Goal: Book appointment/travel/reservation

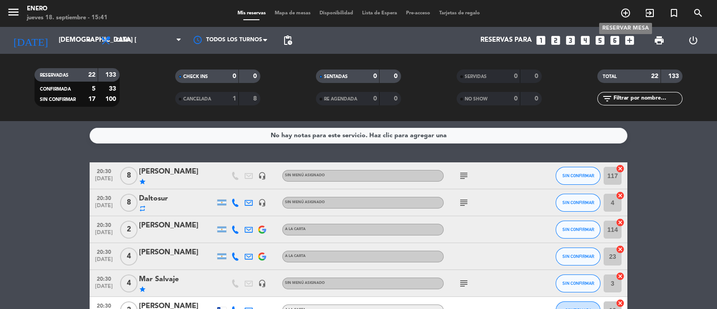
click at [624, 14] on icon "add_circle_outline" at bounding box center [625, 13] width 11 height 11
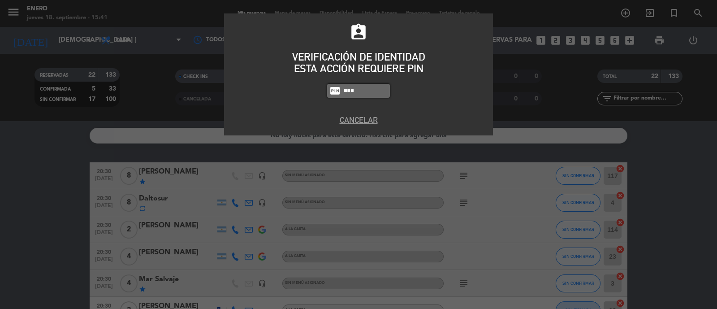
type input "6082"
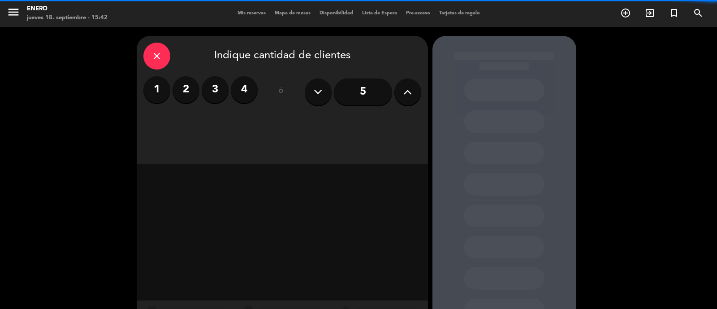
click at [184, 87] on label "2" at bounding box center [185, 89] width 27 height 27
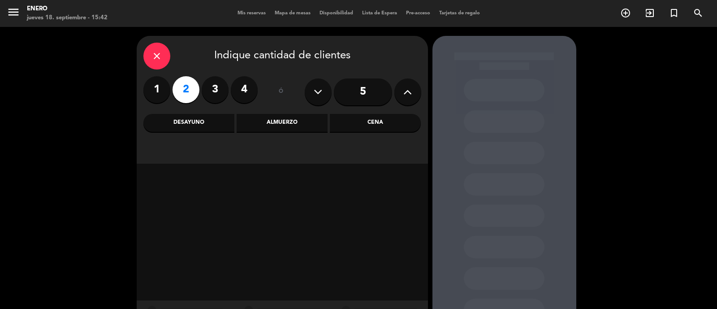
click at [296, 126] on div "Almuerzo" at bounding box center [281, 123] width 91 height 18
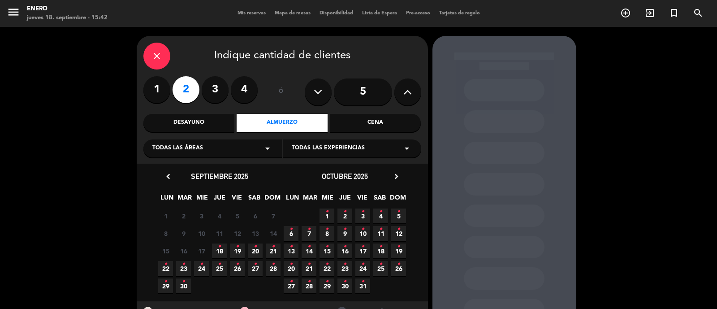
click at [274, 252] on icon "•" at bounding box center [272, 246] width 3 height 14
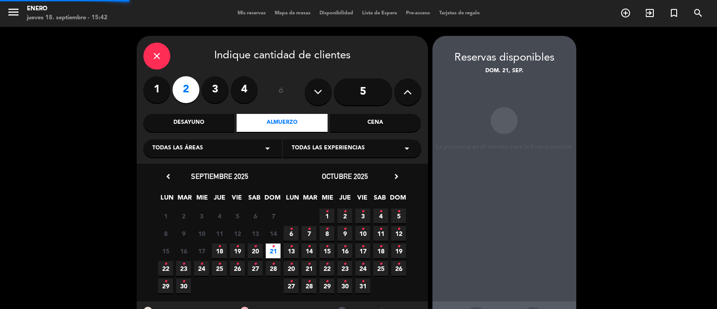
scroll to position [36, 0]
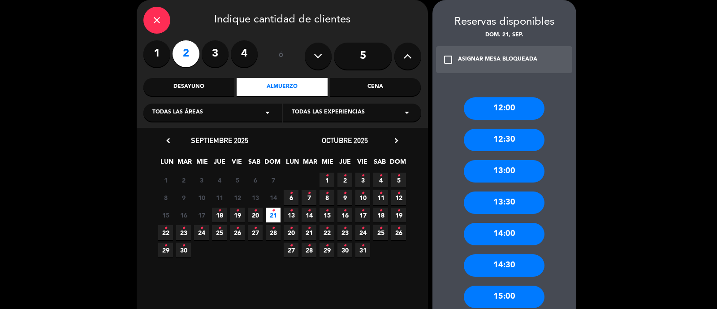
click at [517, 171] on div "13:00" at bounding box center [504, 171] width 81 height 22
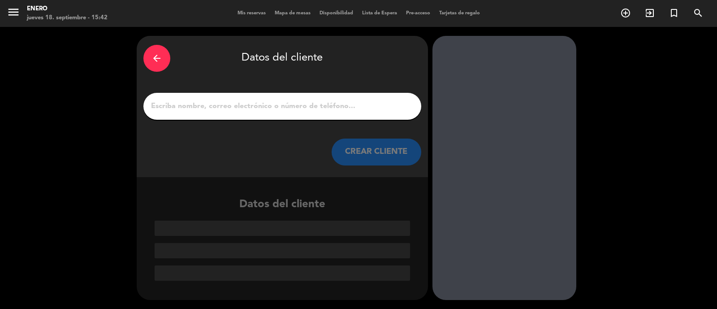
scroll to position [0, 0]
click at [298, 104] on input "1" at bounding box center [282, 106] width 264 height 13
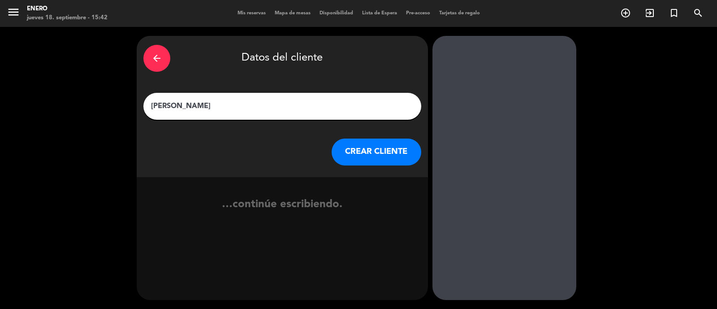
type input "[PERSON_NAME]"
click at [348, 158] on button "CREAR CLIENTE" at bounding box center [376, 151] width 90 height 27
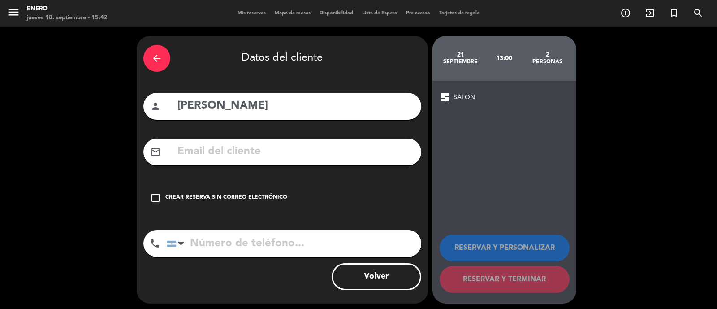
click at [260, 199] on div "Crear reserva sin correo electrónico" at bounding box center [226, 197] width 122 height 9
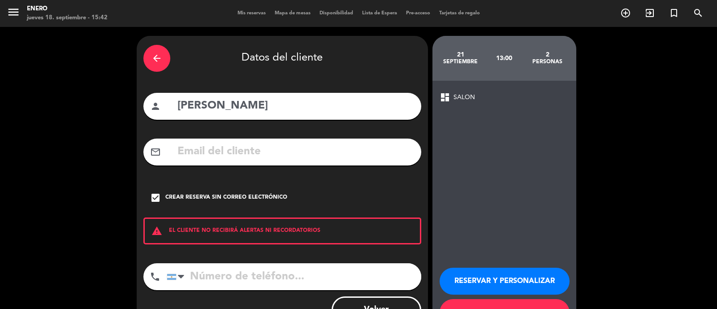
click at [259, 270] on input "tel" at bounding box center [294, 276] width 254 height 27
type input "1165052855"
click at [549, 279] on button "RESERVAR Y PERSONALIZAR" at bounding box center [504, 280] width 130 height 27
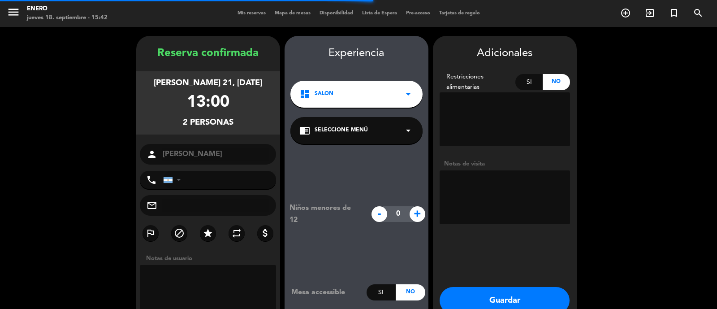
type input "[PHONE_NUMBER]"
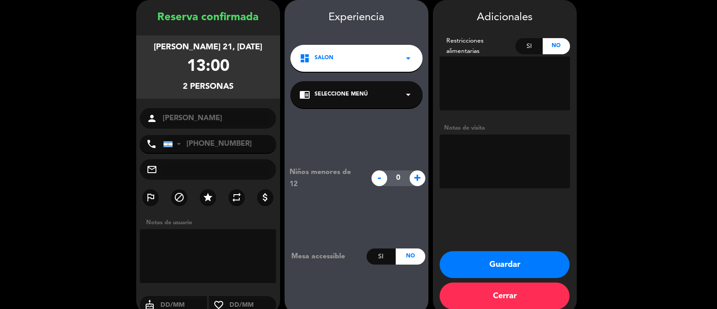
click at [541, 255] on button "Guardar" at bounding box center [504, 264] width 130 height 27
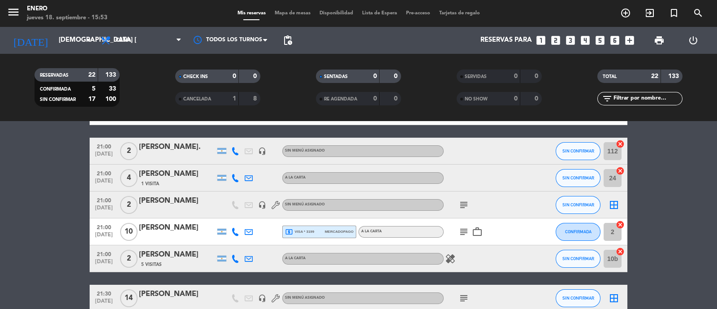
scroll to position [223, 0]
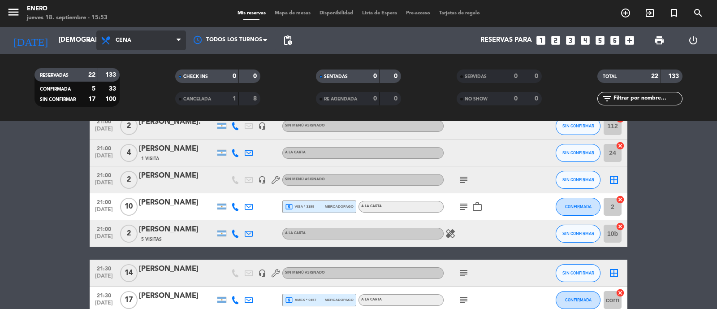
click at [130, 39] on span "Cena" at bounding box center [124, 40] width 16 height 6
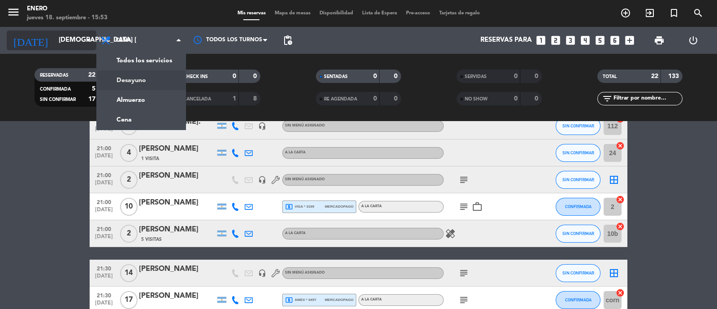
click at [73, 49] on div "[DATE] [DEMOGRAPHIC_DATA] [DATE] arrow_drop_down" at bounding box center [52, 40] width 90 height 20
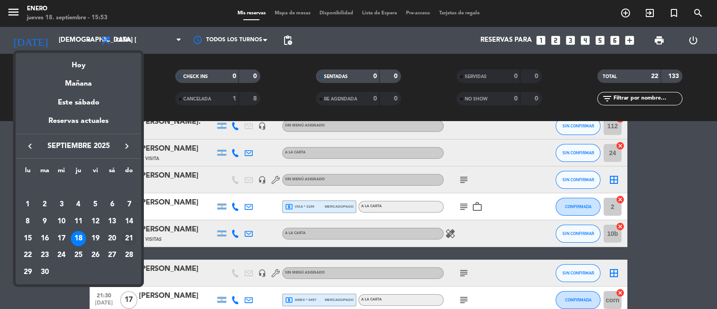
click at [127, 234] on div "21" at bounding box center [128, 238] width 15 height 15
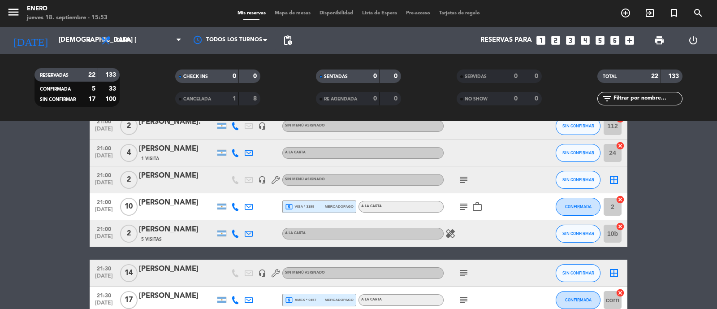
type input "dom. [DATE]"
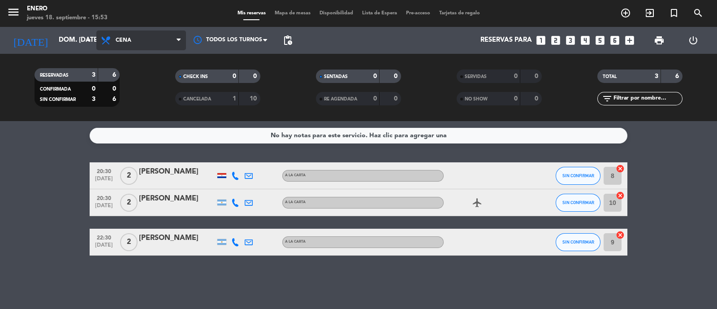
click at [145, 48] on span "Cena" at bounding box center [141, 40] width 90 height 20
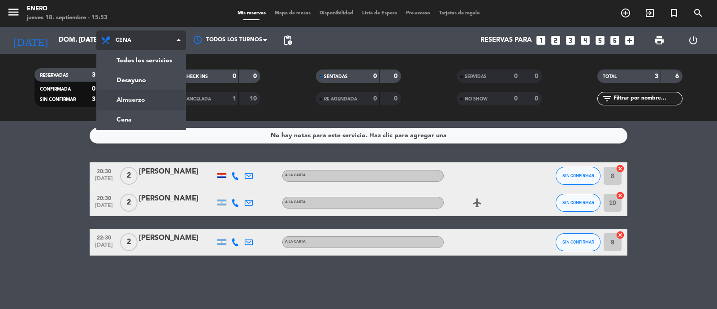
click at [162, 97] on div "menu Enero jueves 18. septiembre - 15:53 Mis reservas Mapa de mesas Disponibili…" at bounding box center [358, 60] width 717 height 121
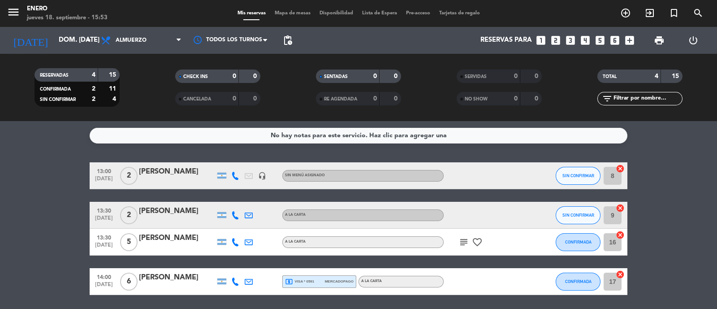
click at [206, 171] on div "[PERSON_NAME]" at bounding box center [177, 172] width 76 height 12
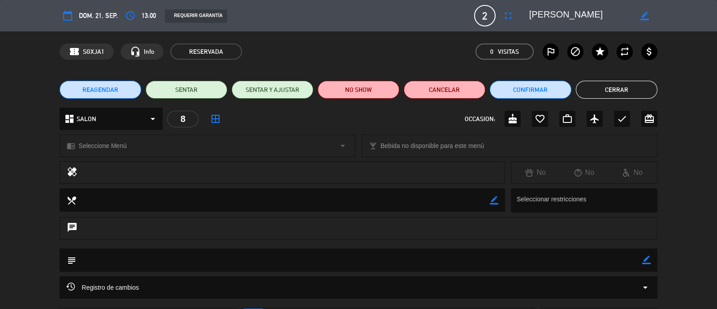
click at [644, 256] on icon "border_color" at bounding box center [646, 259] width 9 height 9
click at [647, 262] on icon at bounding box center [646, 259] width 9 height 9
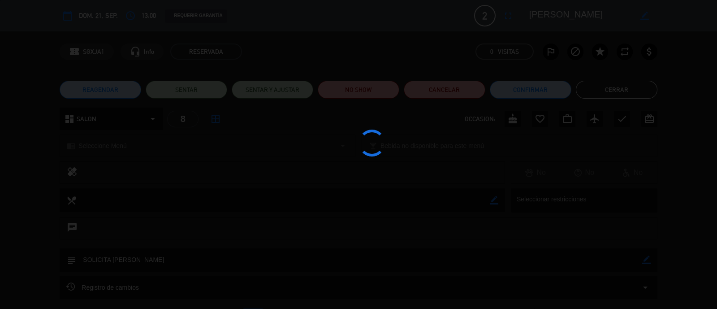
type textarea "SOLICITA [PERSON_NAME]"
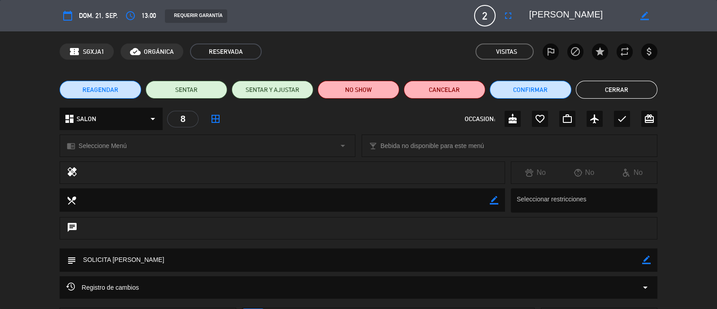
click at [626, 88] on button "Cerrar" at bounding box center [617, 90] width 82 height 18
